Goal: Find specific page/section: Find specific page/section

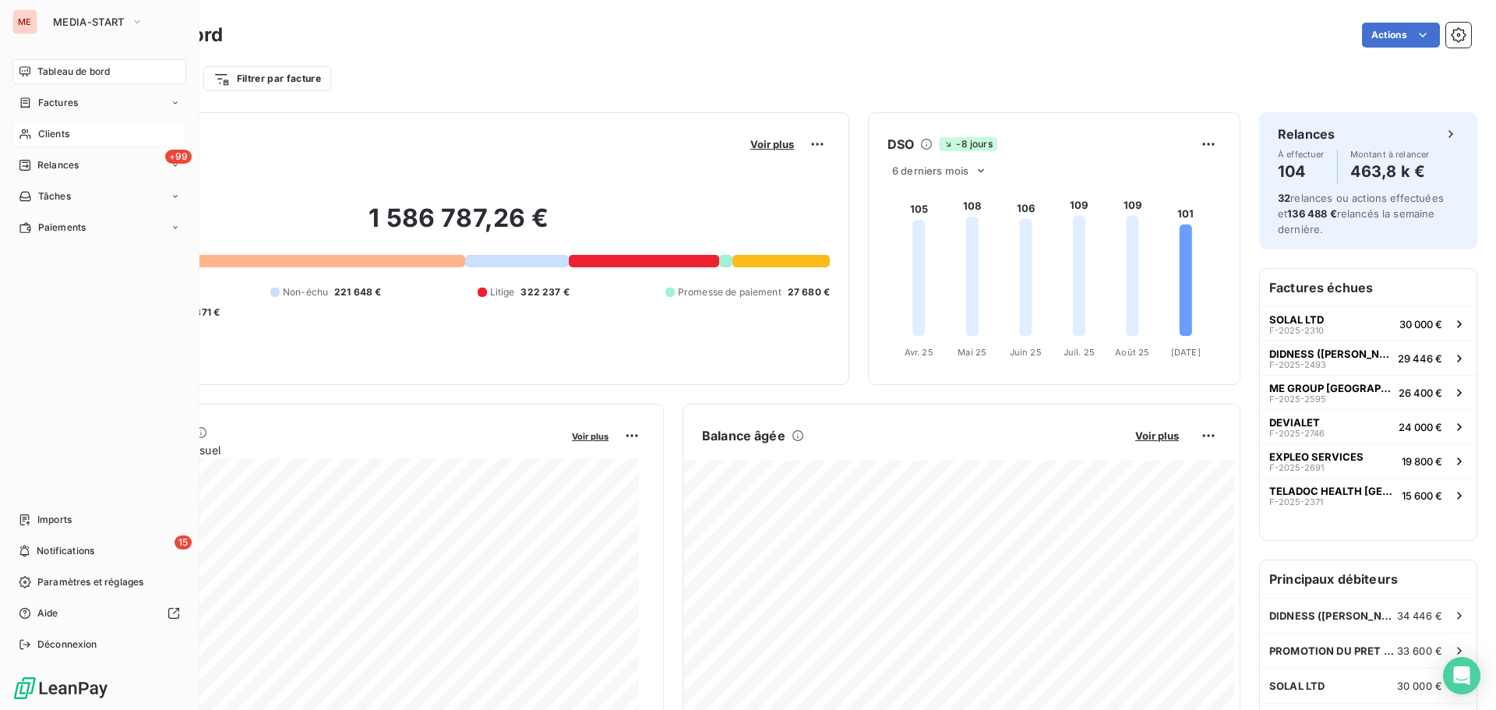
click at [19, 122] on div "Clients" at bounding box center [99, 134] width 174 height 25
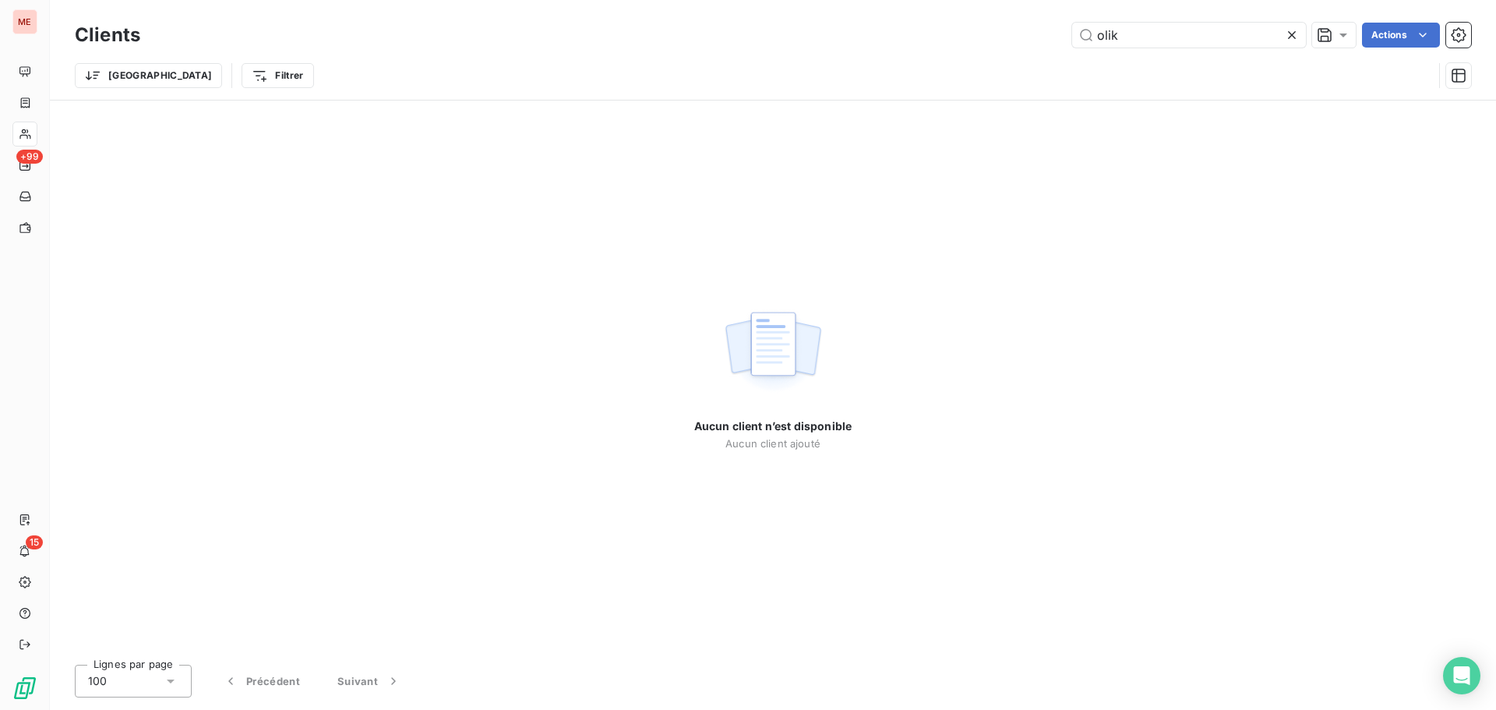
click at [1107, 19] on div "Clients olik Actions" at bounding box center [773, 35] width 1396 height 33
drag, startPoint x: 1107, startPoint y: 19, endPoint x: 1098, endPoint y: 29, distance: 13.3
click at [1098, 29] on div "Clients olik Actions" at bounding box center [773, 35] width 1396 height 33
click at [1098, 29] on input "olik" at bounding box center [1189, 35] width 234 height 25
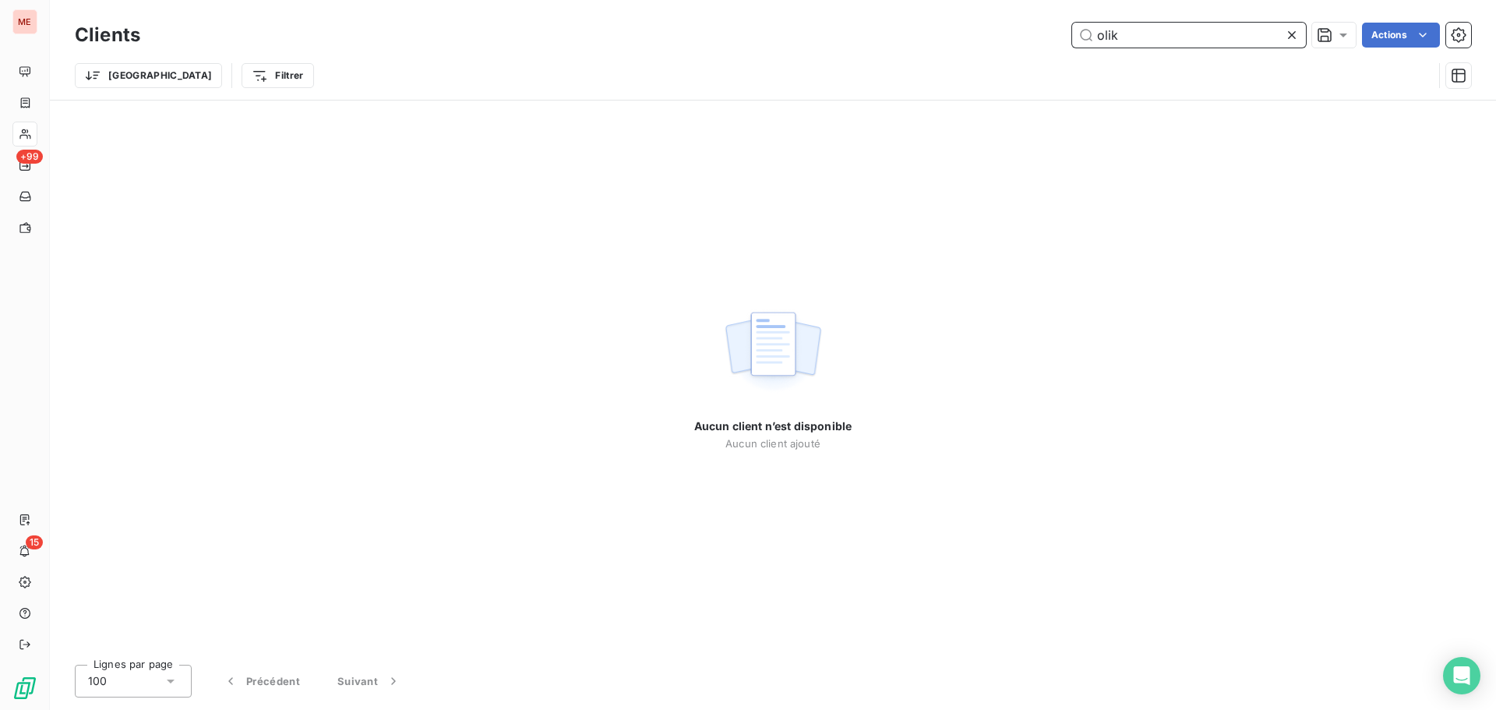
click at [1098, 29] on input "olik" at bounding box center [1189, 35] width 234 height 25
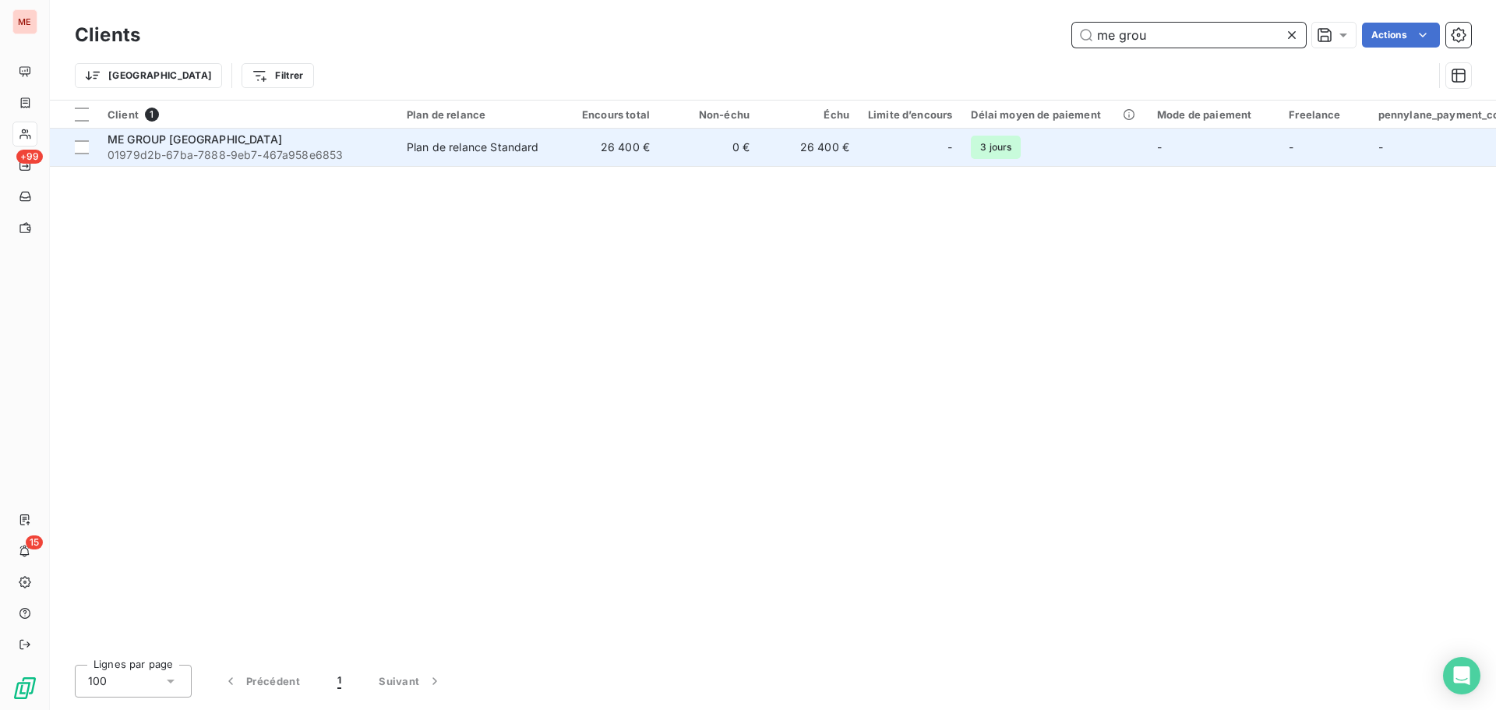
type input "me grou"
click at [564, 146] on td "26 400 €" at bounding box center [609, 147] width 100 height 37
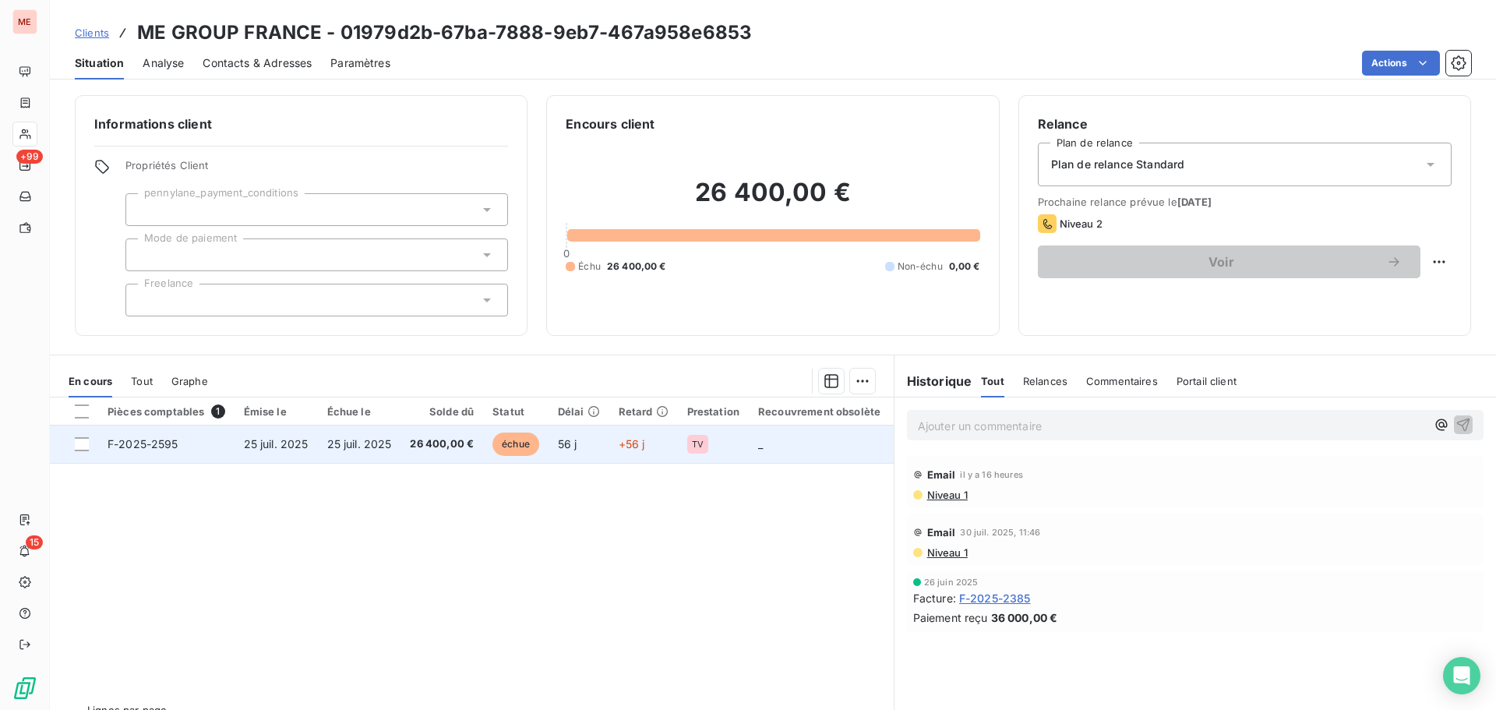
click at [397, 442] on td "25 juil. 2025" at bounding box center [359, 443] width 83 height 37
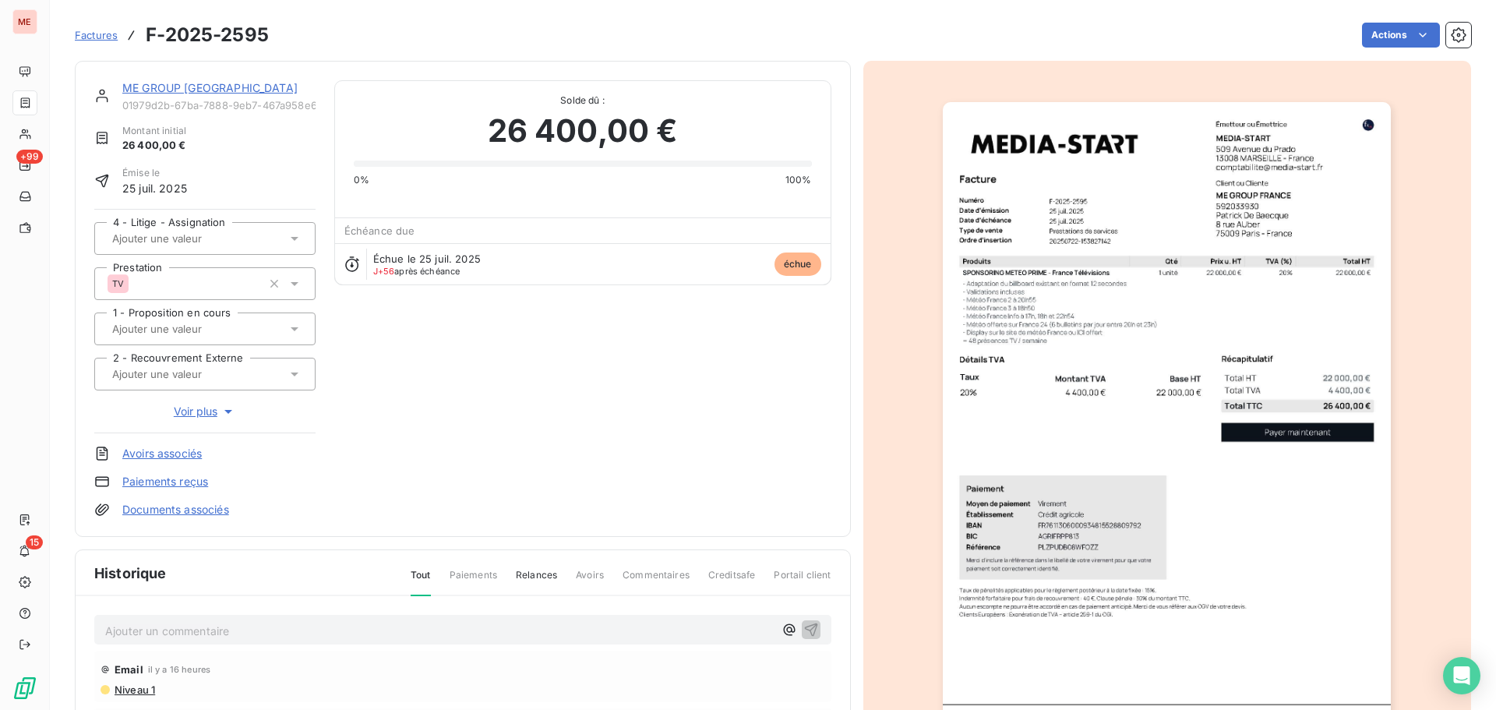
click at [171, 89] on link "ME GROUP [GEOGRAPHIC_DATA]" at bounding box center [209, 87] width 175 height 13
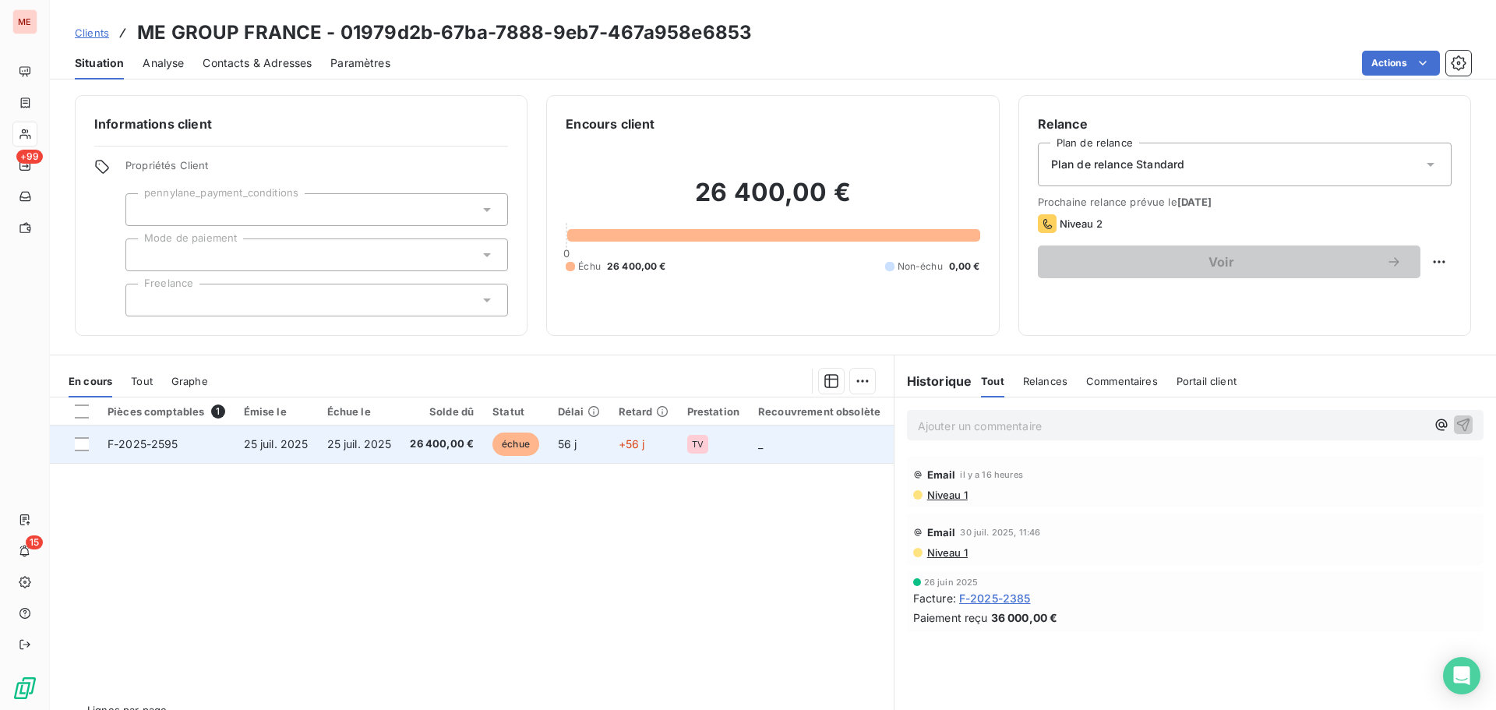
click at [295, 439] on span "25 juil. 2025" at bounding box center [276, 443] width 65 height 13
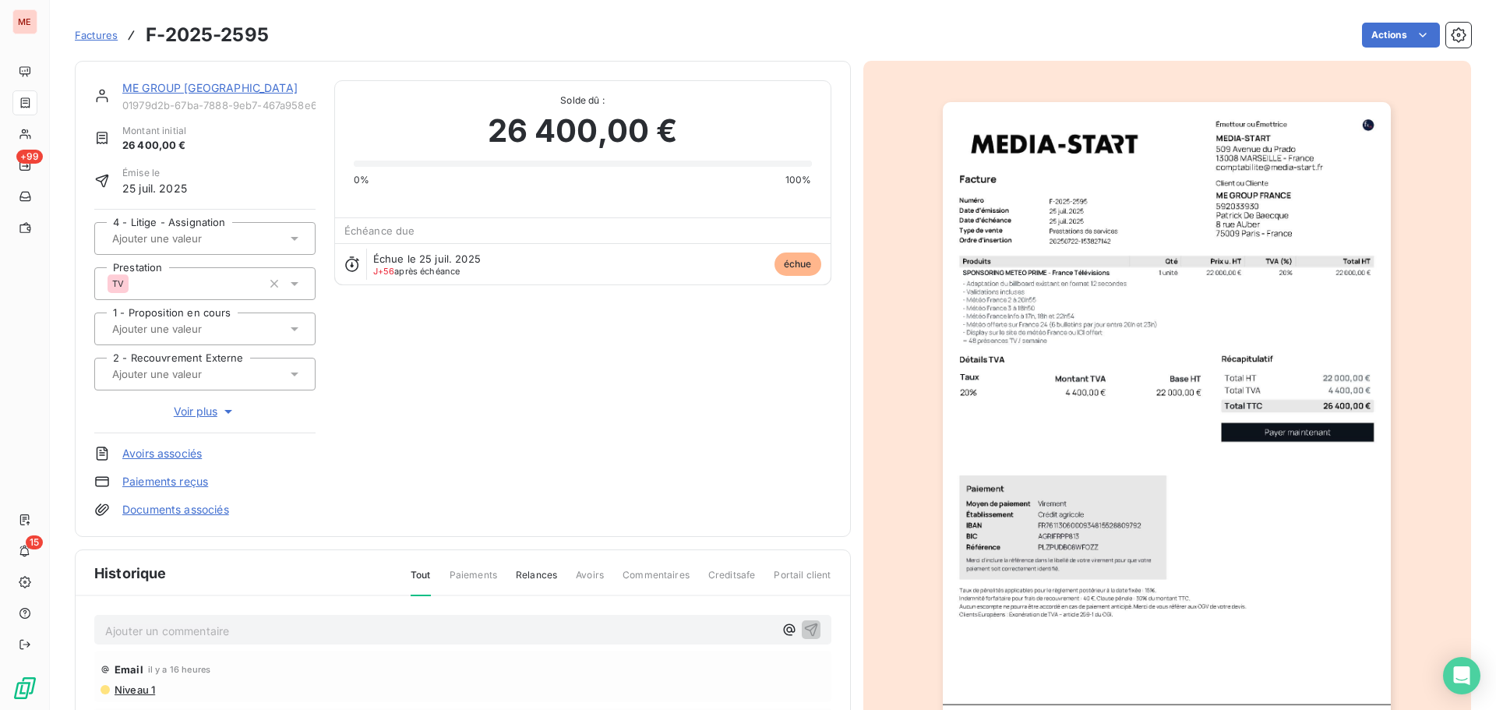
click at [160, 506] on link "Documents associés" at bounding box center [175, 510] width 107 height 16
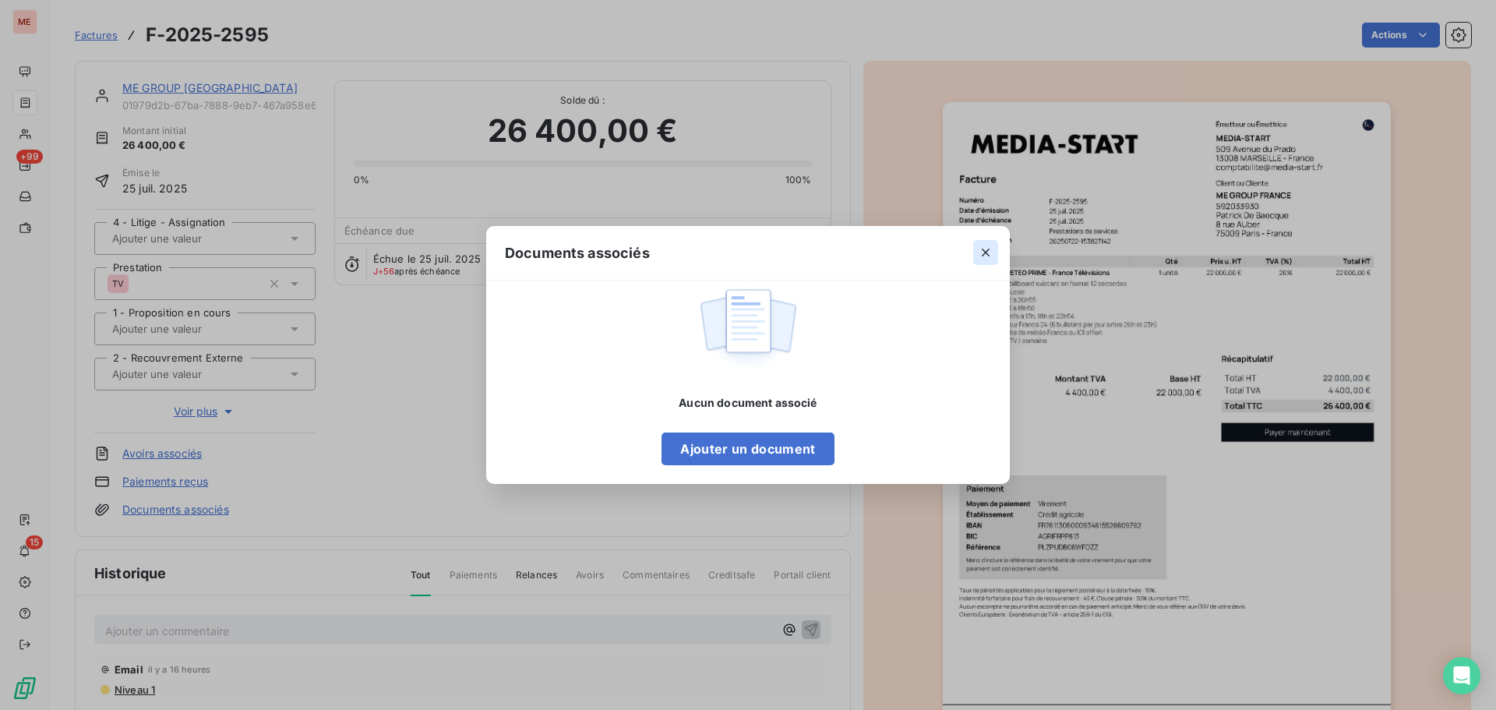
click at [984, 253] on icon "button" at bounding box center [986, 253] width 16 height 16
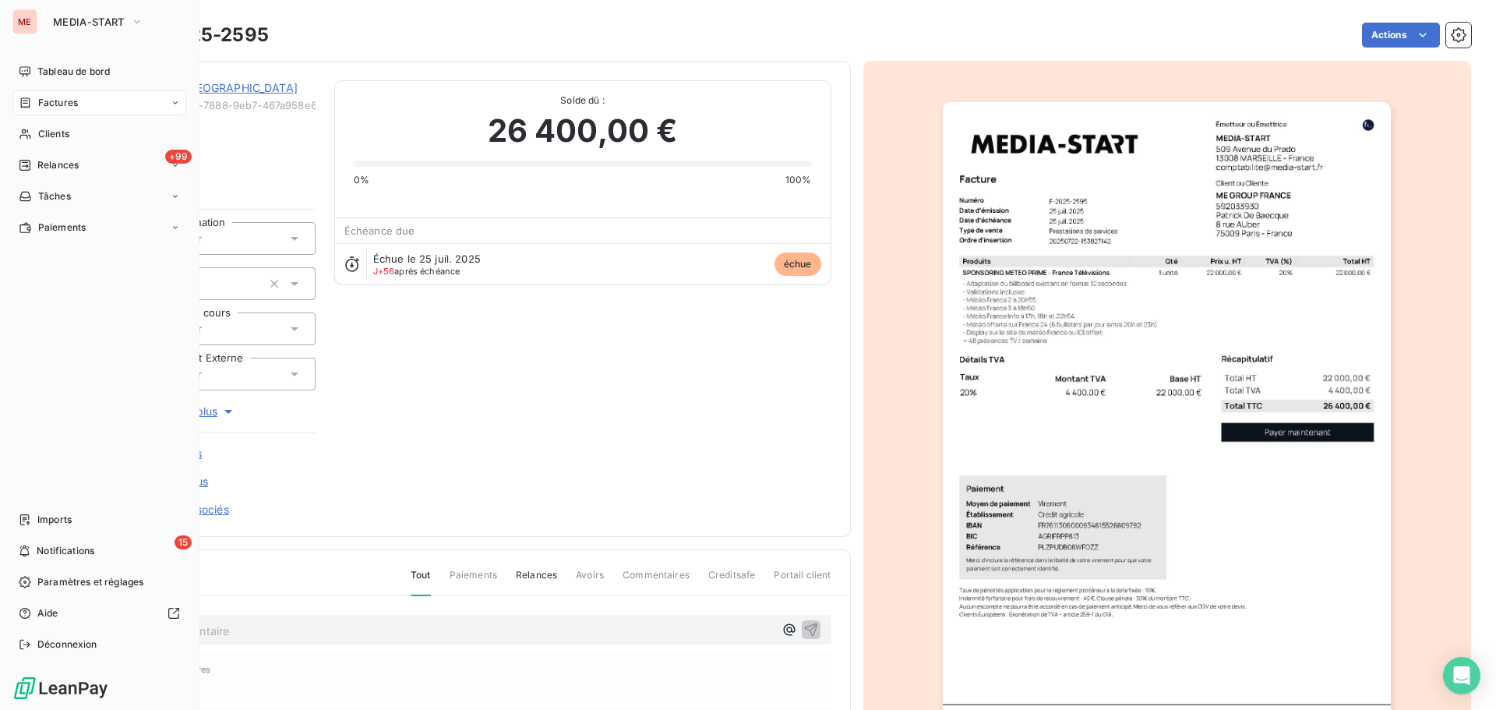
click at [51, 97] on span "Factures" at bounding box center [58, 103] width 40 height 14
click at [65, 133] on span "Factures" at bounding box center [57, 134] width 40 height 14
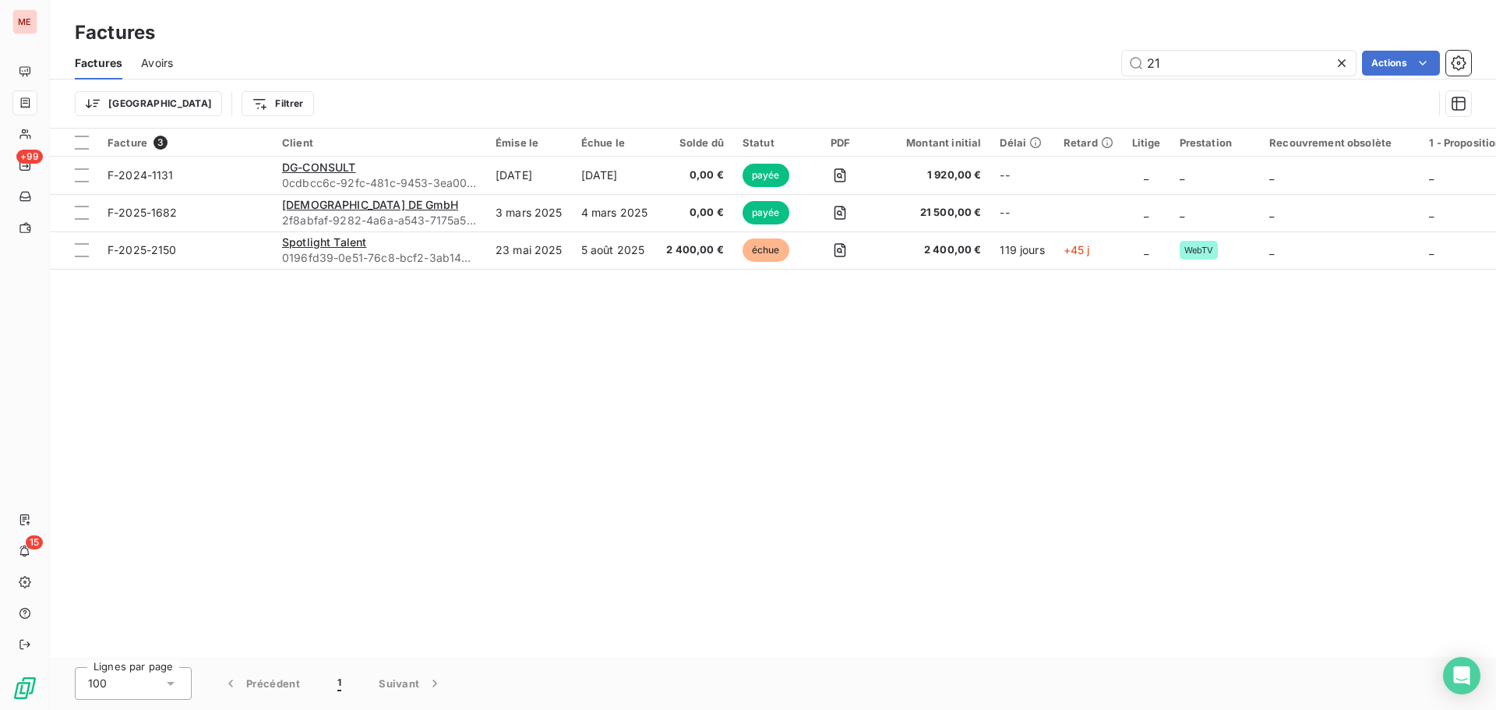
type input "2"
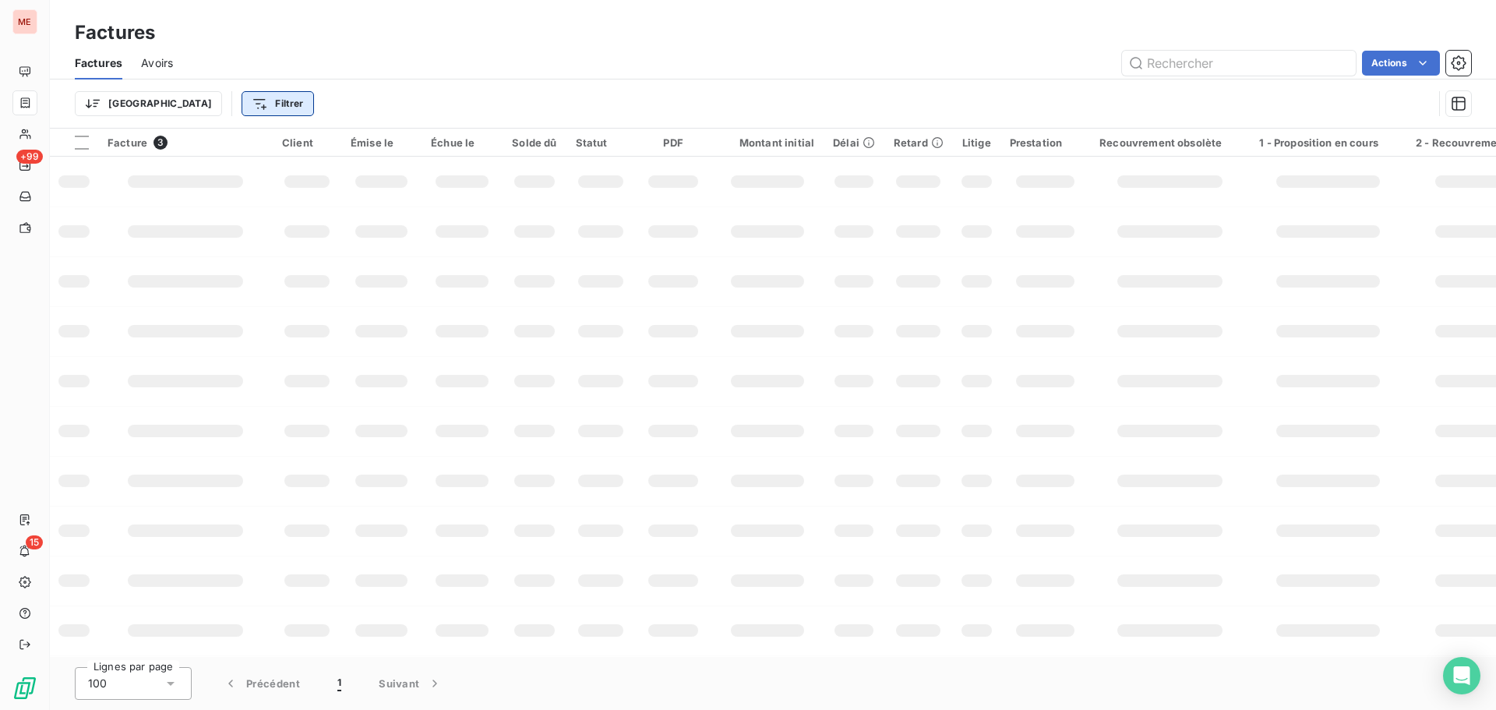
click at [178, 103] on html "ME +99 15 Factures Factures Avoirs Actions Trier Filtrer Facture 3 Client Émise…" at bounding box center [748, 355] width 1496 height 710
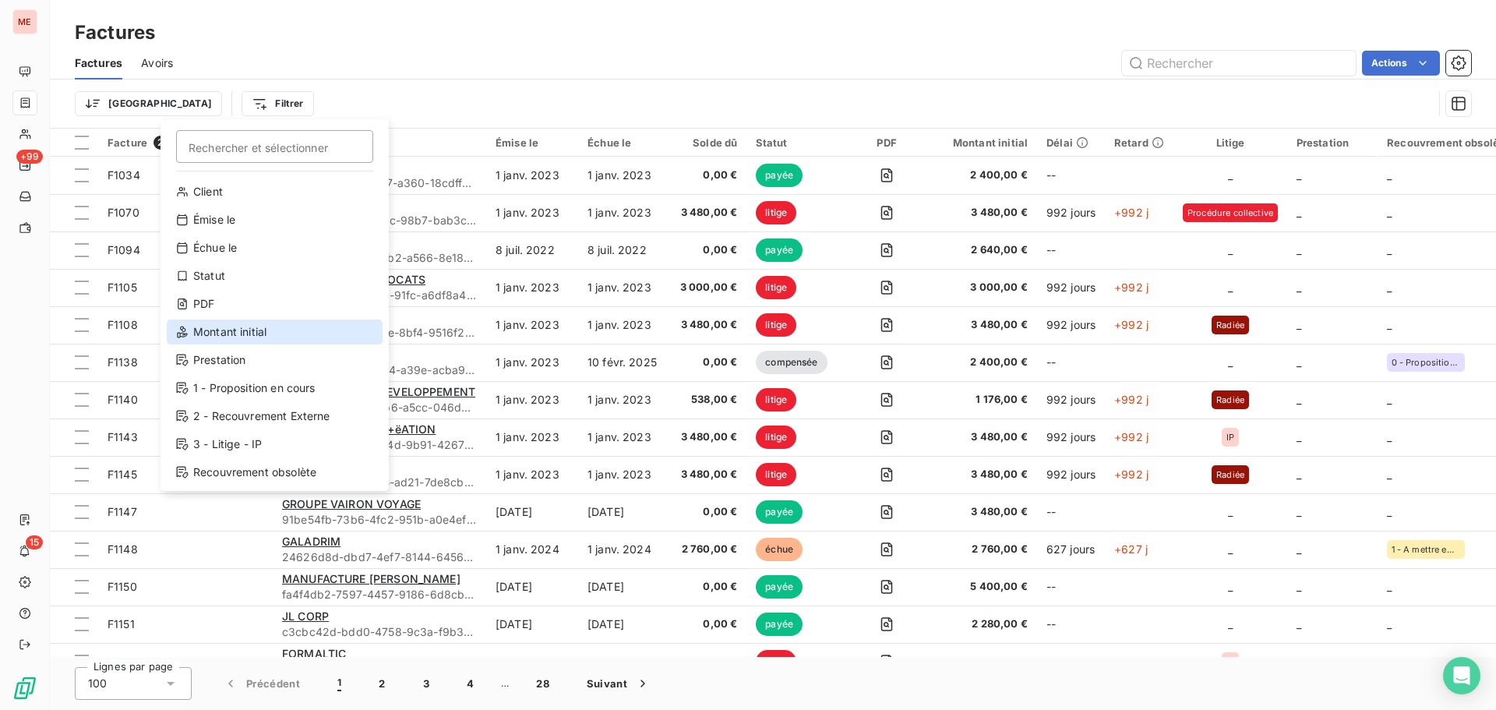
scroll to position [28, 0]
click at [241, 333] on div "Prestation" at bounding box center [275, 331] width 216 height 25
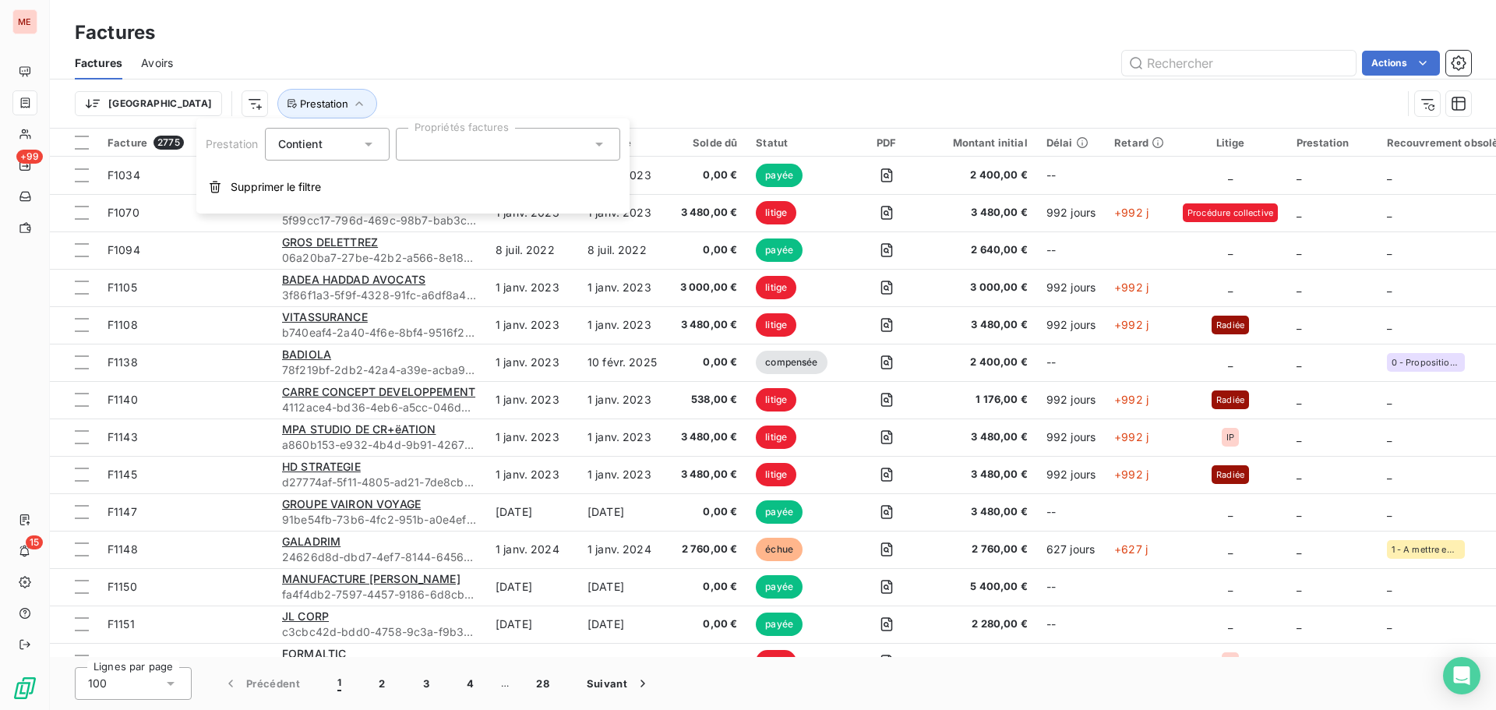
click at [464, 149] on div at bounding box center [508, 144] width 224 height 33
click at [415, 216] on div at bounding box center [415, 217] width 14 height 14
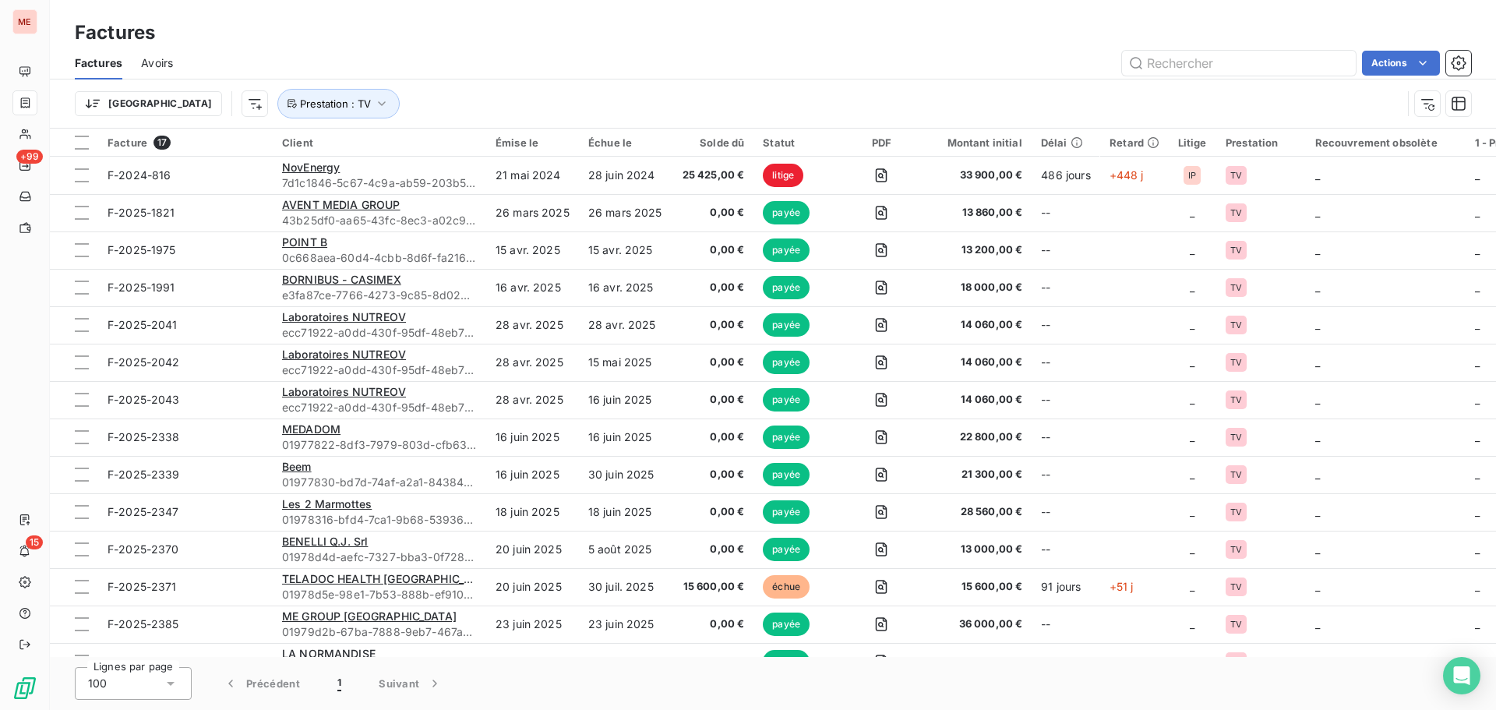
click at [427, 55] on div "Actions" at bounding box center [831, 63] width 1279 height 25
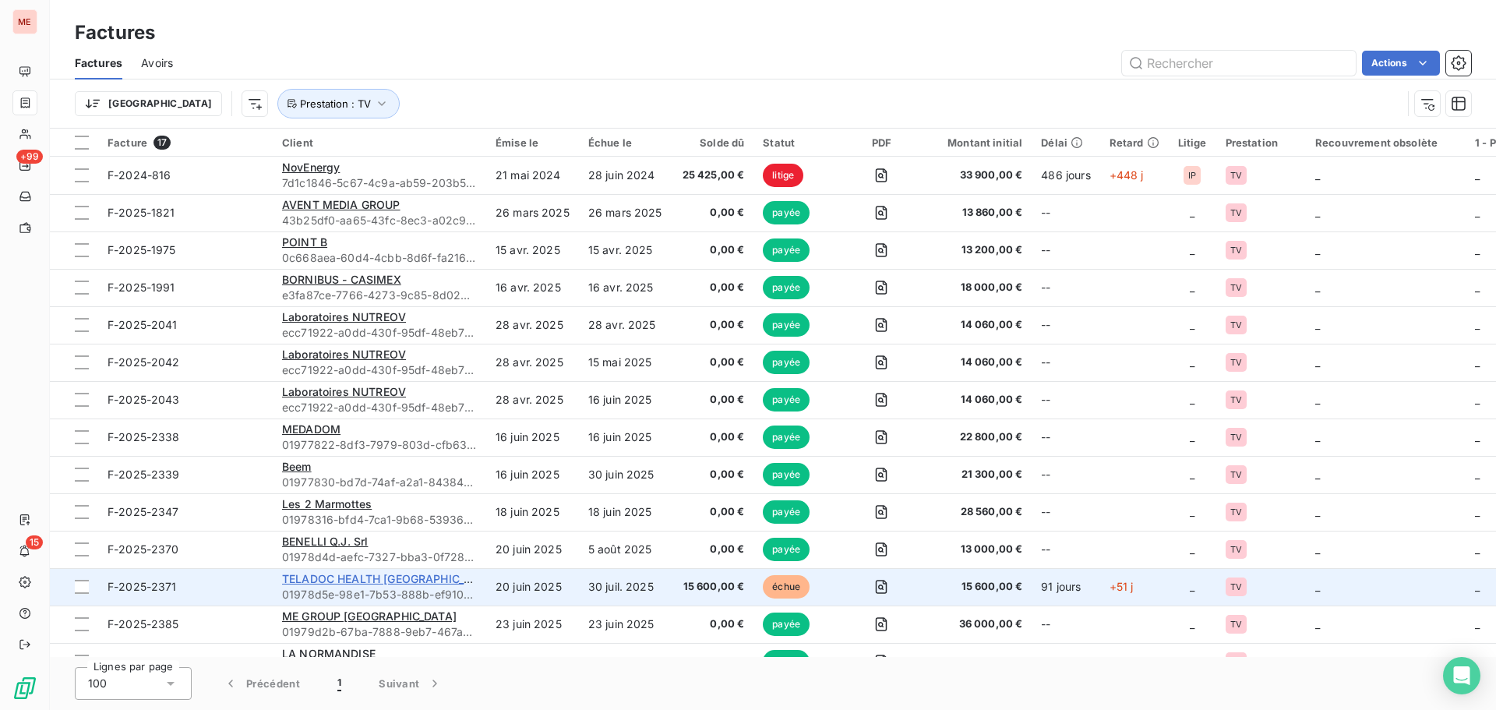
scroll to position [143, 0]
